Goal: Information Seeking & Learning: Learn about a topic

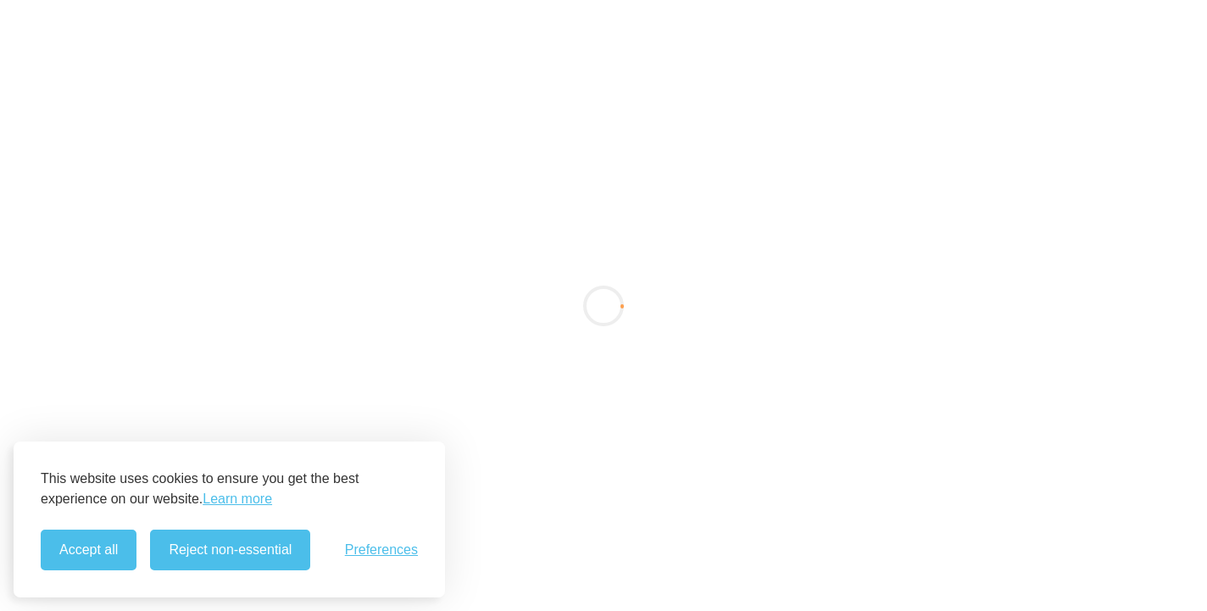
click at [88, 559] on button "Accept all" at bounding box center [89, 550] width 96 height 41
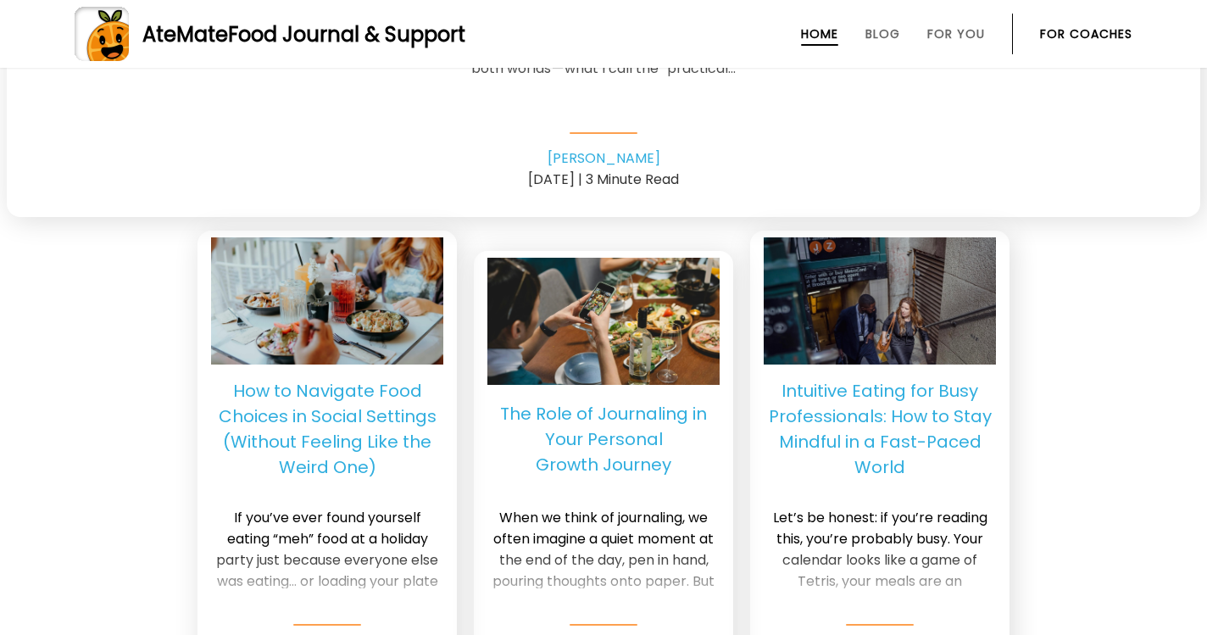
scroll to position [4106, 0]
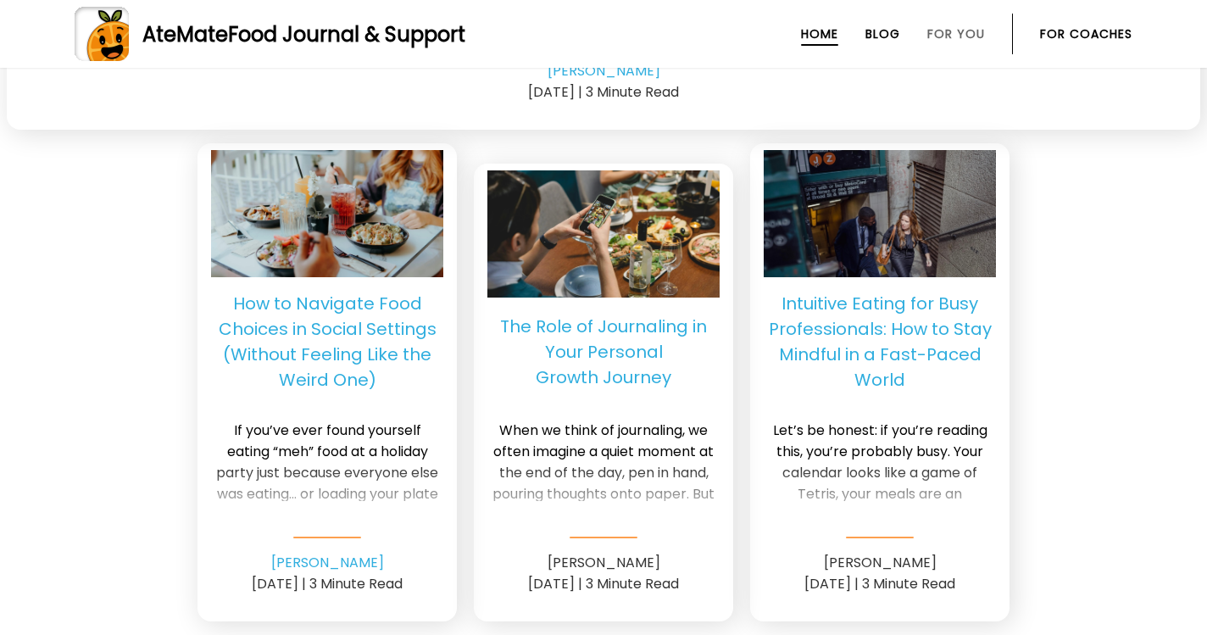
click at [868, 30] on link "Blog" at bounding box center [883, 34] width 35 height 14
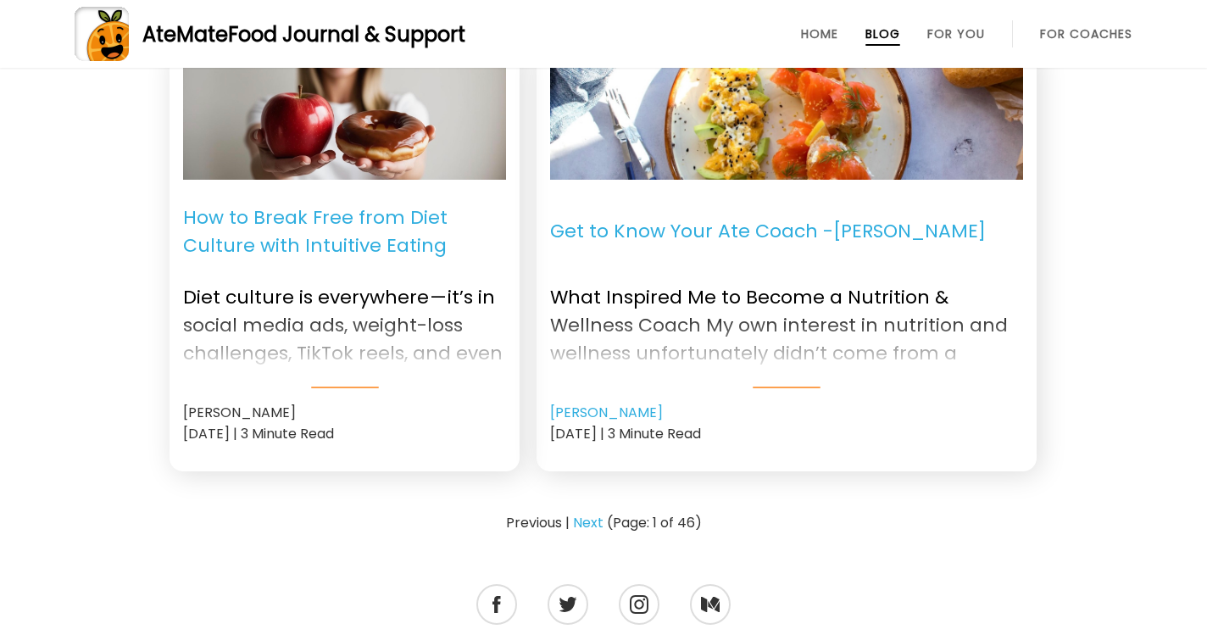
scroll to position [2277, 0]
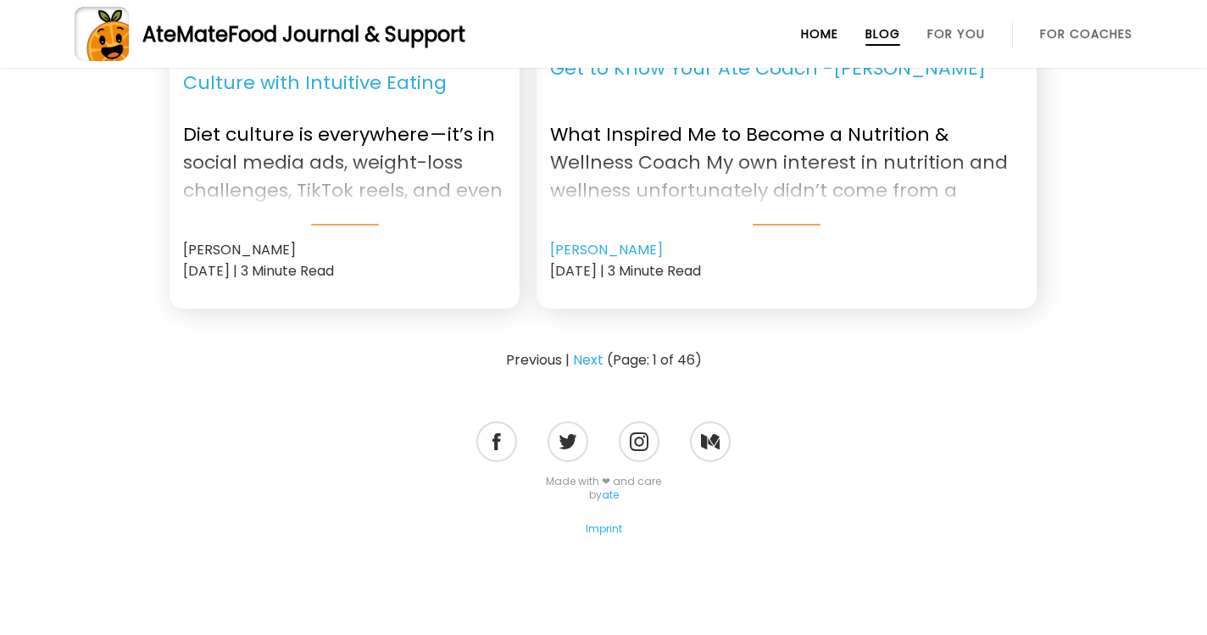
click at [801, 40] on link "Home" at bounding box center [819, 34] width 37 height 14
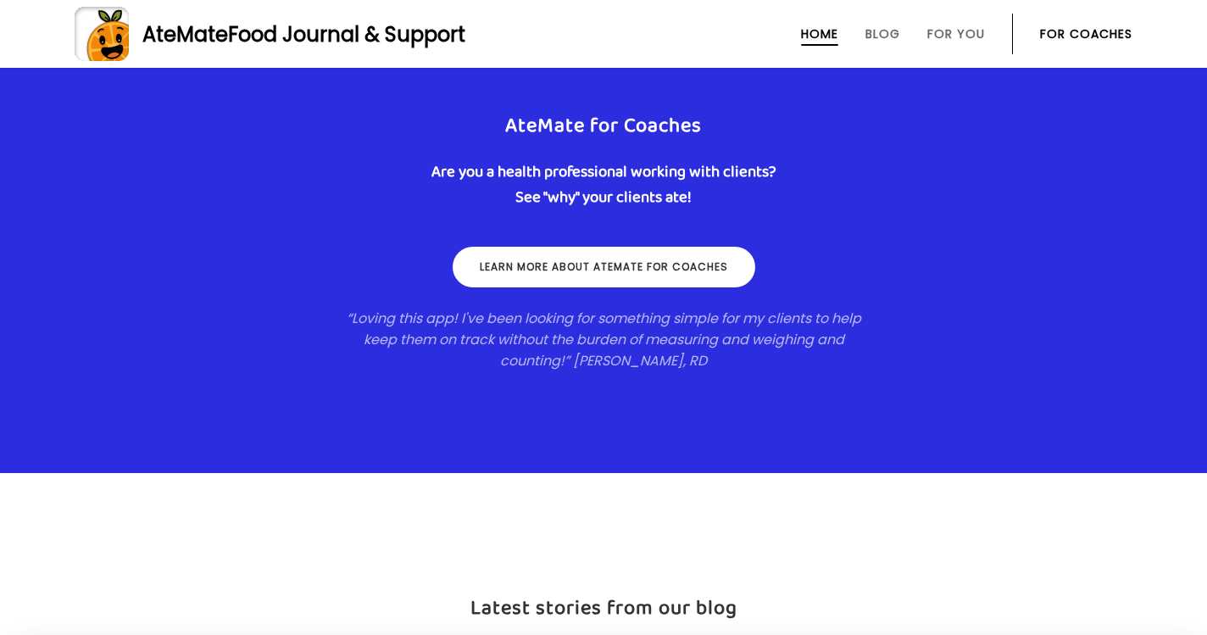
scroll to position [2517, 0]
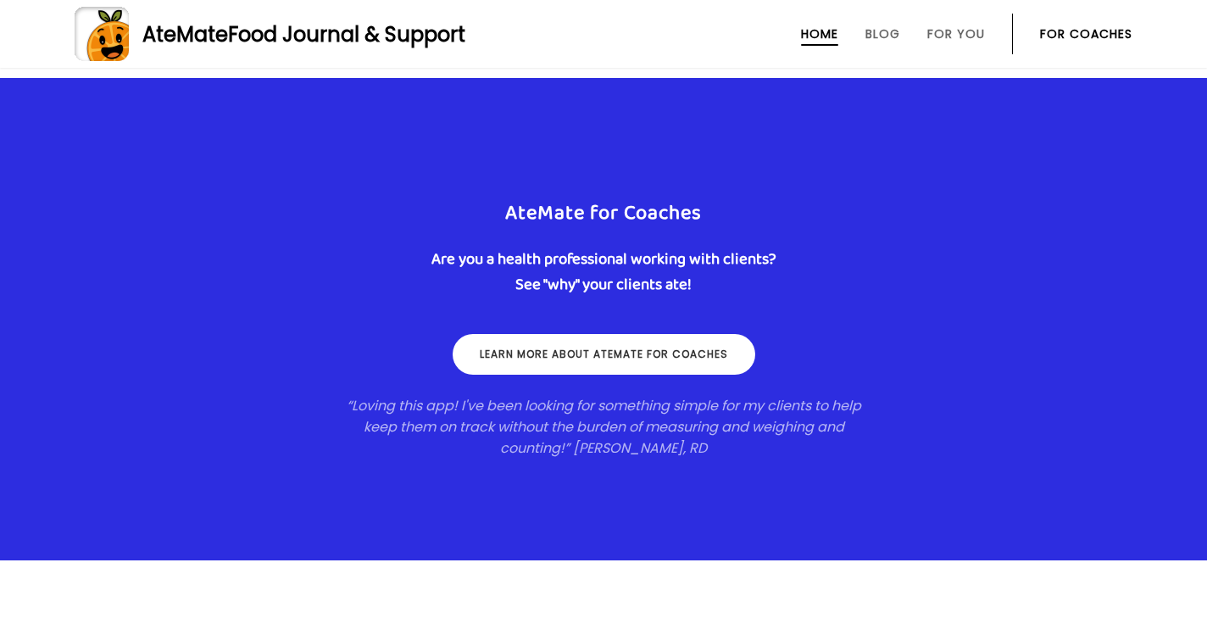
click at [656, 355] on link "Learn more about ateMate for coaches" at bounding box center [604, 354] width 303 height 41
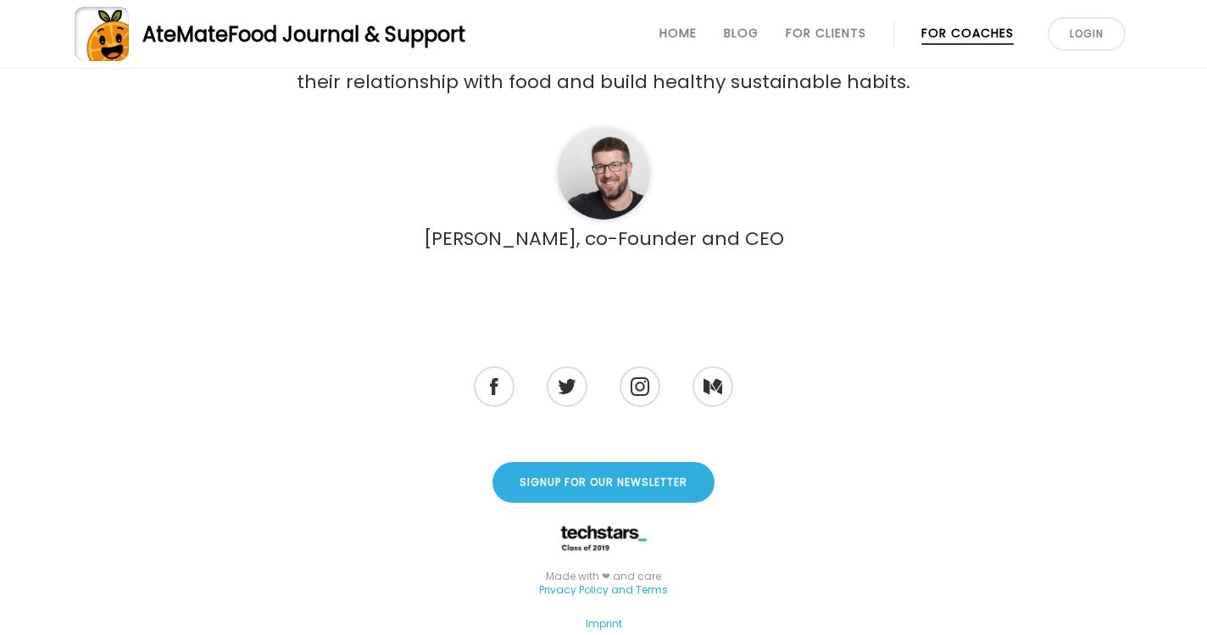
scroll to position [4895, 0]
